Goal: Transaction & Acquisition: Purchase product/service

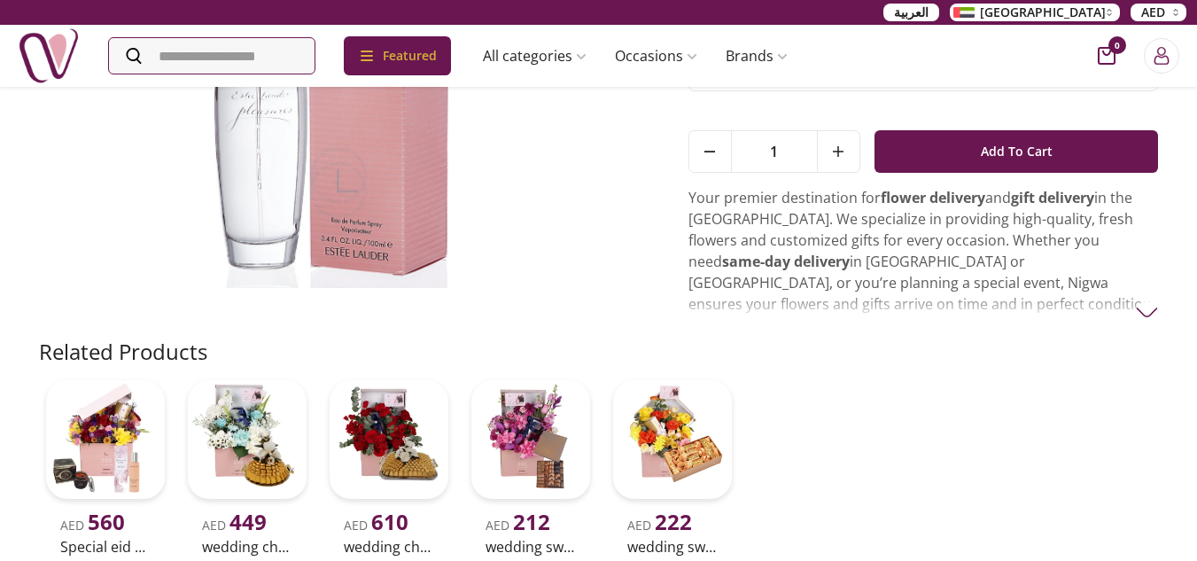
scroll to position [266, 0]
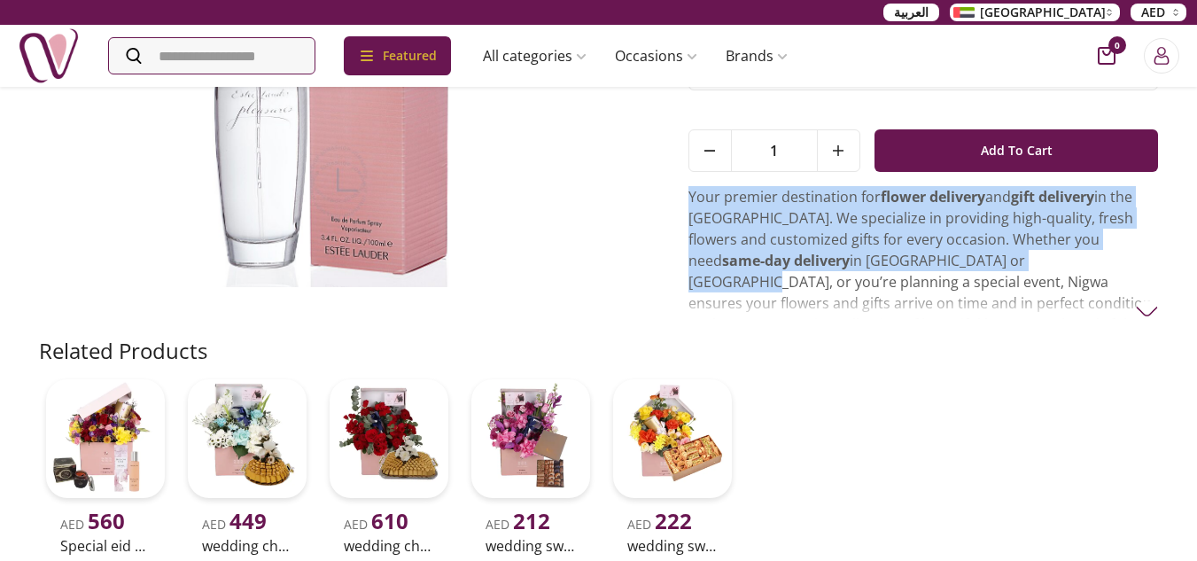
drag, startPoint x: 685, startPoint y: 195, endPoint x: 969, endPoint y: 252, distance: 290.0
click at [969, 252] on div "AED 610 [PERSON_NAME] PLEASURES EDP 100ML [PERSON_NAME] PLEASURES EDP 100ML Way…" at bounding box center [599, 104] width 1120 height 465
click at [1156, 308] on img at bounding box center [1147, 311] width 22 height 22
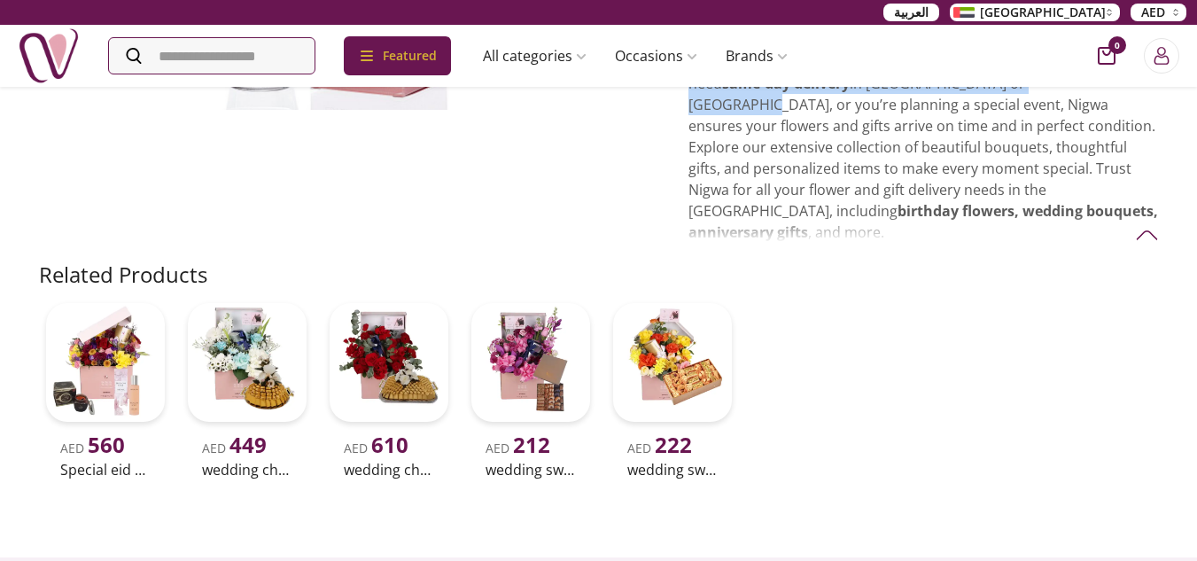
scroll to position [354, 0]
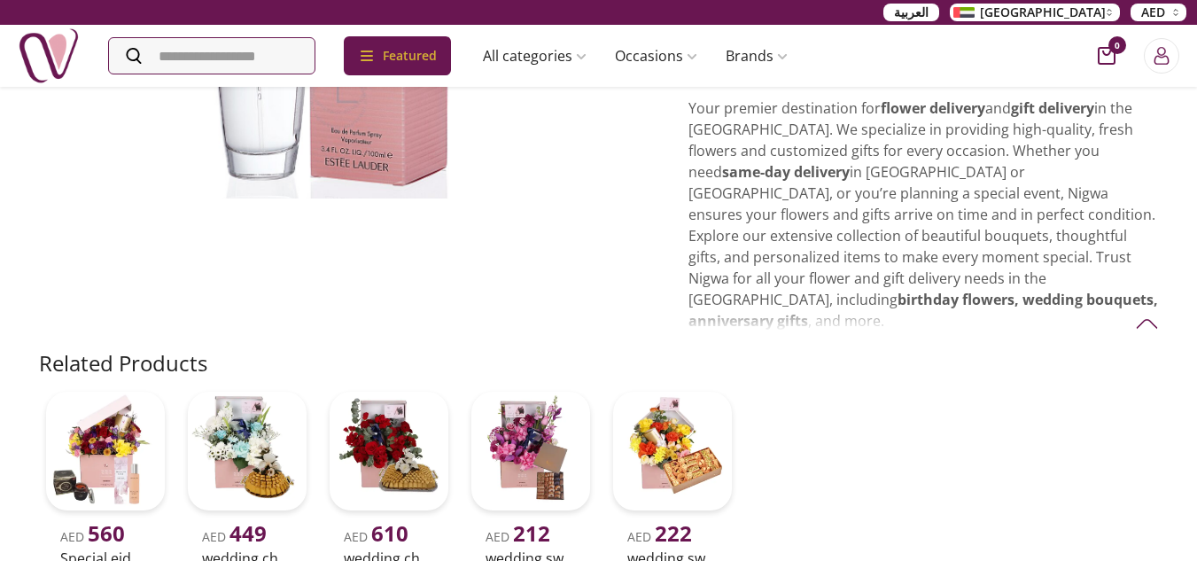
click at [777, 298] on p "Your premier destination for flower delivery and gift delivery in the [GEOGRAPH…" at bounding box center [924, 214] width 471 height 234
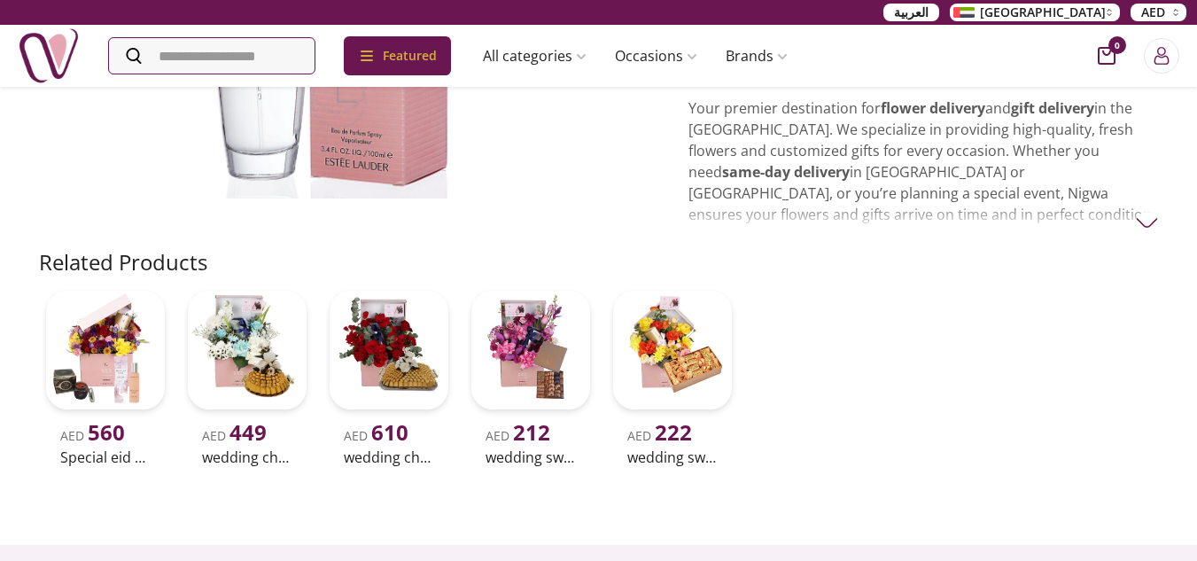
click at [1149, 229] on img at bounding box center [1147, 223] width 22 height 22
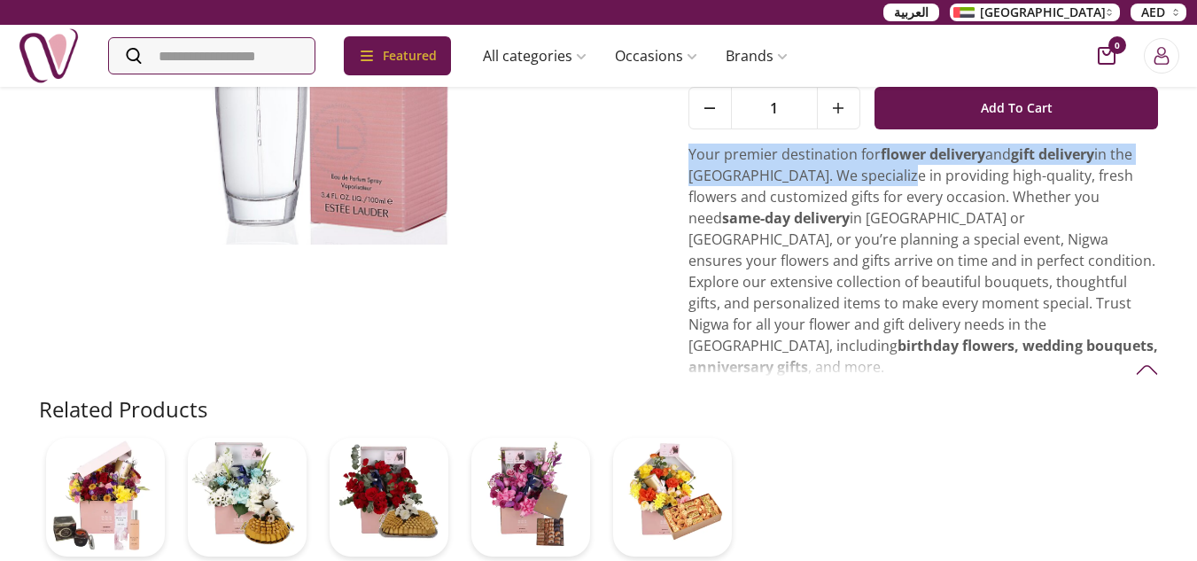
scroll to position [266, 0]
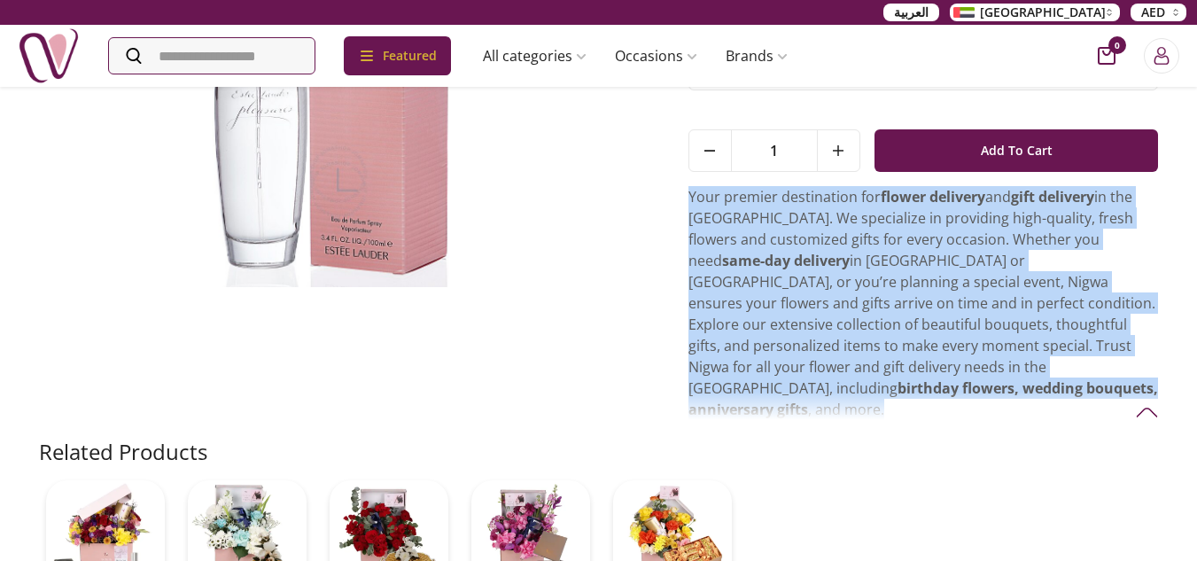
drag, startPoint x: 685, startPoint y: 99, endPoint x: 798, endPoint y: 400, distance: 320.8
click at [798, 400] on div "AED 610 [PERSON_NAME] PLEASURES EDP 100ML [PERSON_NAME] PLEASURES EDP 100ML Way…" at bounding box center [599, 155] width 1120 height 566
copy p "Your premier destination for flower delivery and gift delivery in the [GEOGRAPH…"
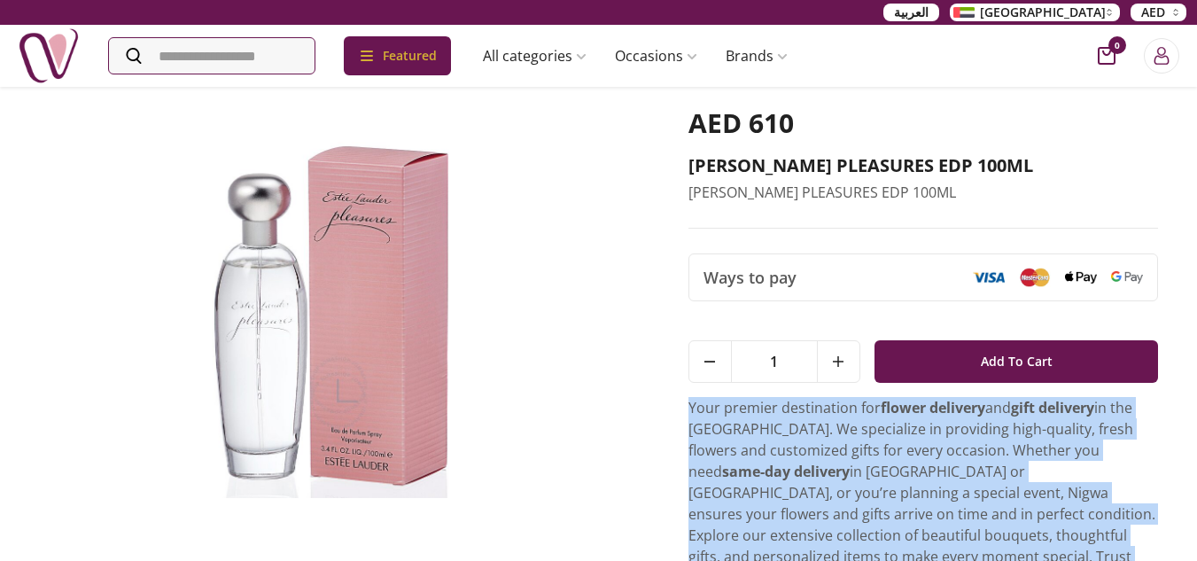
scroll to position [0, 0]
